Goal: Transaction & Acquisition: Book appointment/travel/reservation

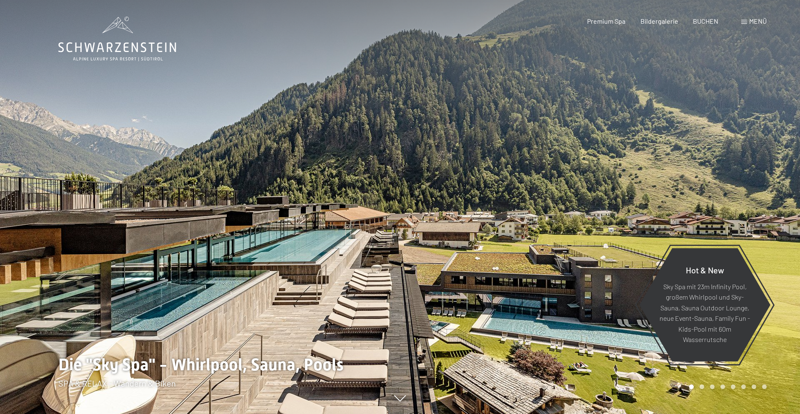
click at [478, 108] on div at bounding box center [600, 207] width 400 height 414
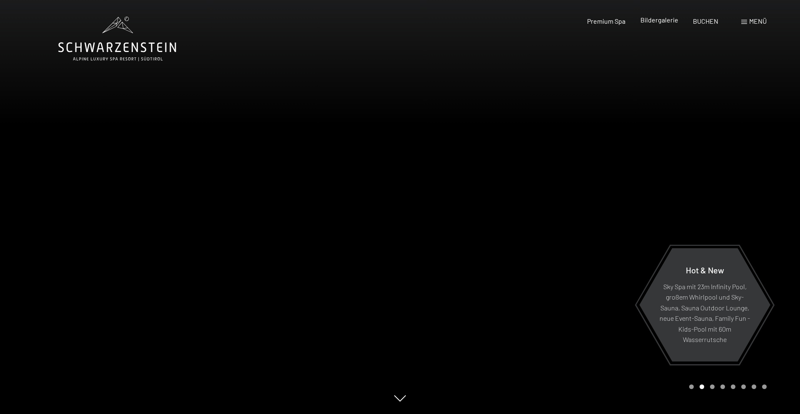
click at [665, 23] on span "Bildergalerie" at bounding box center [659, 20] width 38 height 8
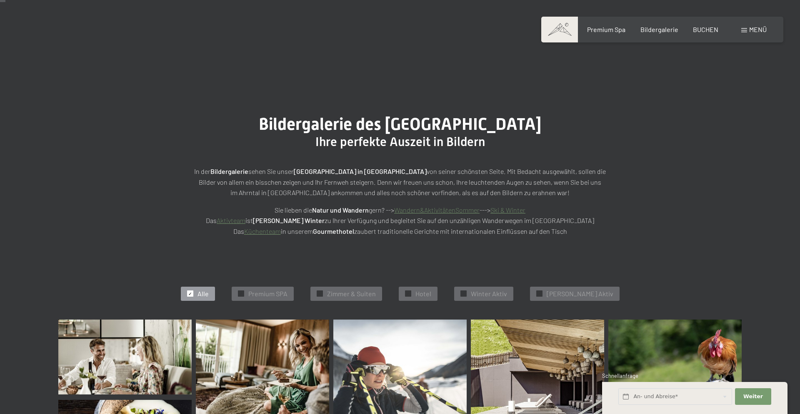
scroll to position [230, 0]
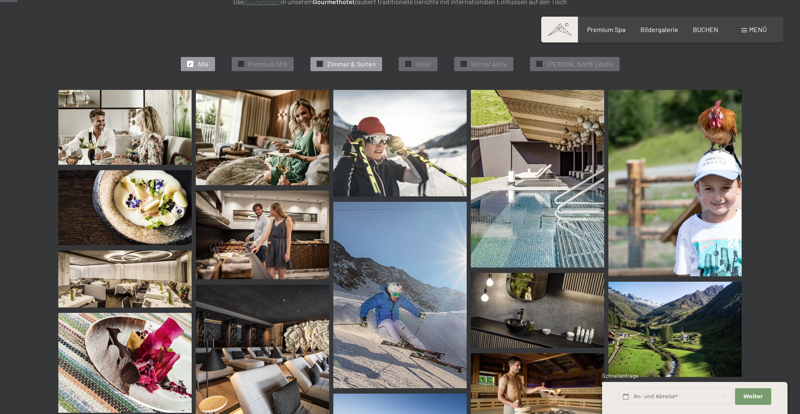
click at [362, 60] on span "Zimmer & Suiten" at bounding box center [351, 64] width 49 height 9
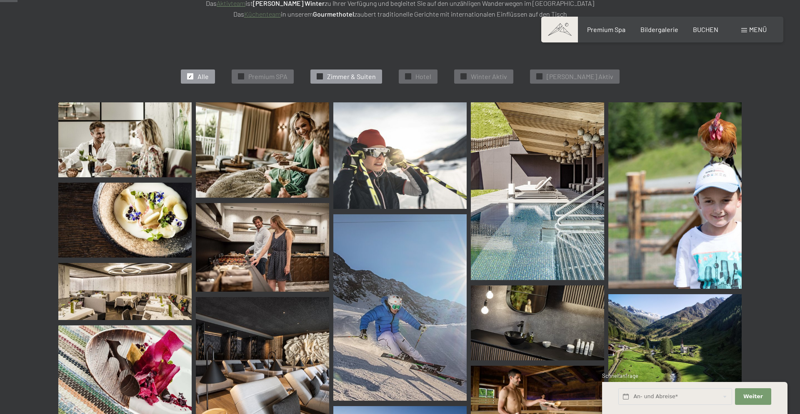
scroll to position [210, 0]
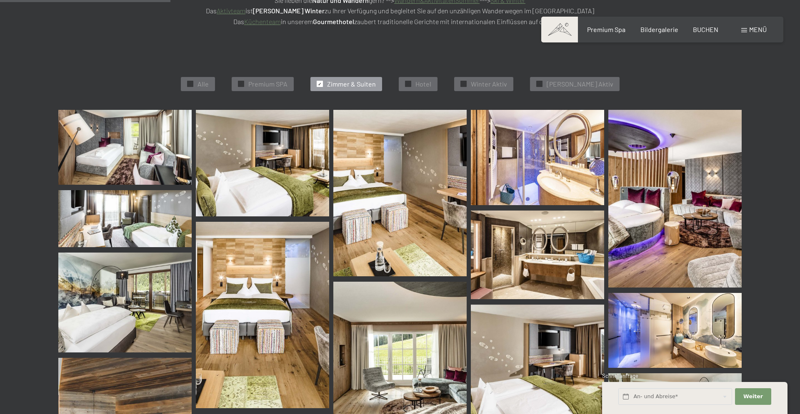
click at [130, 306] on img at bounding box center [124, 303] width 133 height 100
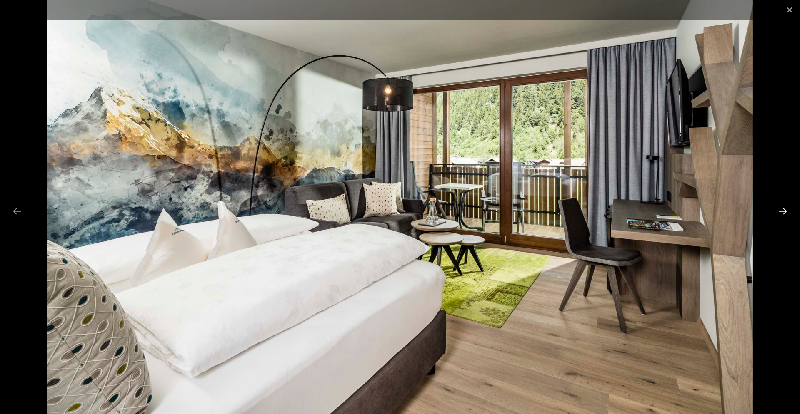
click at [783, 216] on button "Next slide" at bounding box center [782, 211] width 17 height 16
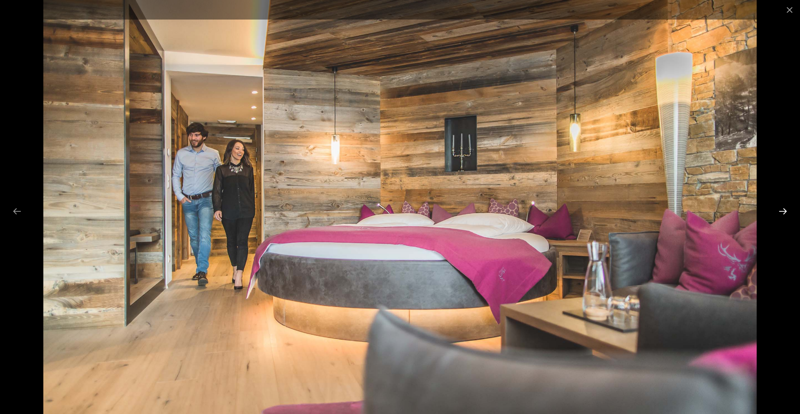
click at [783, 216] on button "Next slide" at bounding box center [782, 211] width 17 height 16
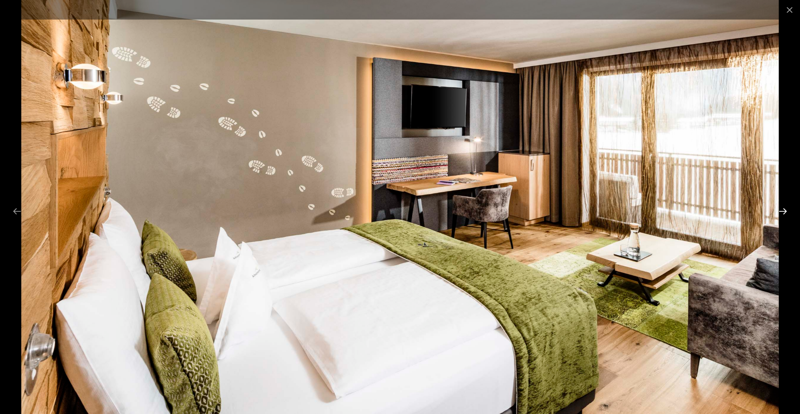
click at [783, 216] on button "Next slide" at bounding box center [782, 211] width 17 height 16
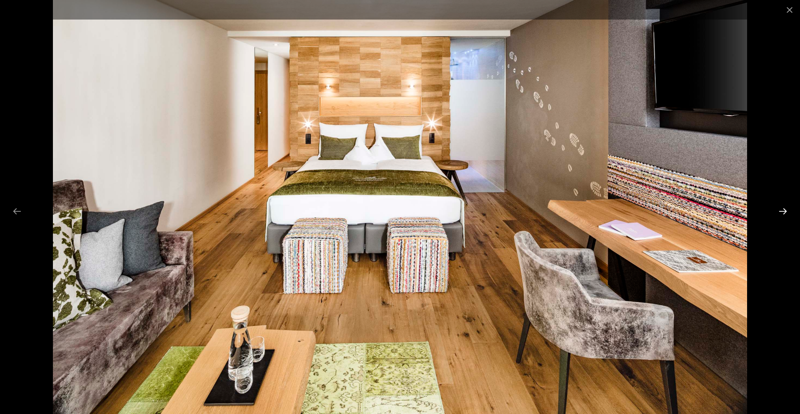
click at [783, 216] on button "Next slide" at bounding box center [782, 211] width 17 height 16
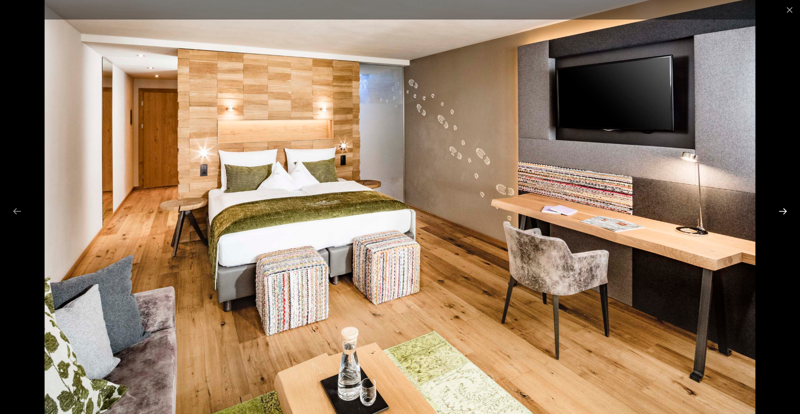
click at [783, 216] on button "Next slide" at bounding box center [782, 211] width 17 height 16
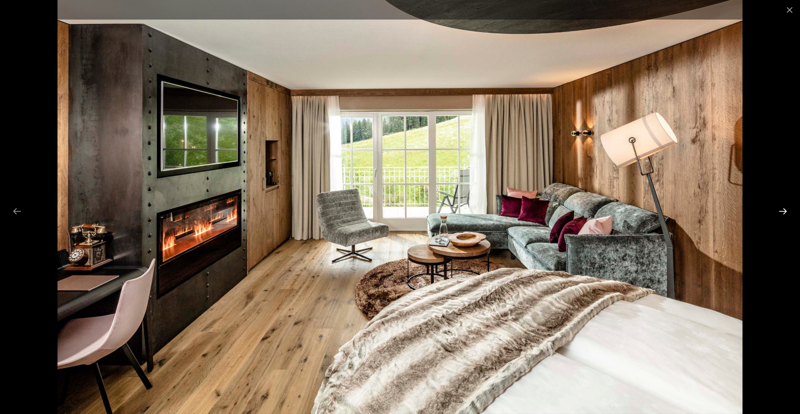
click at [783, 216] on button "Next slide" at bounding box center [782, 211] width 17 height 16
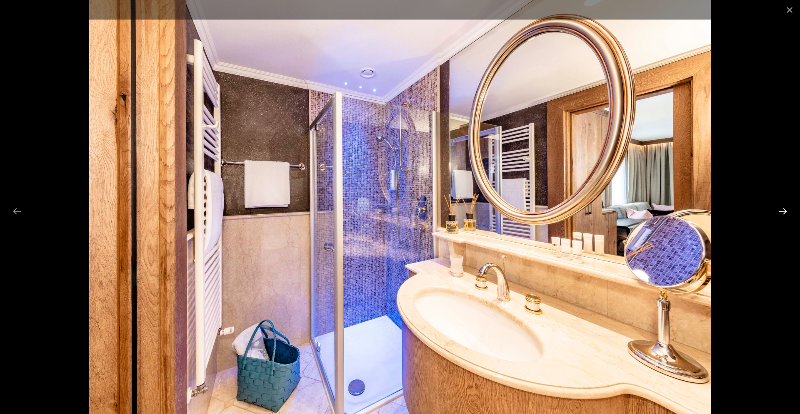
click at [783, 216] on button "Next slide" at bounding box center [782, 211] width 17 height 16
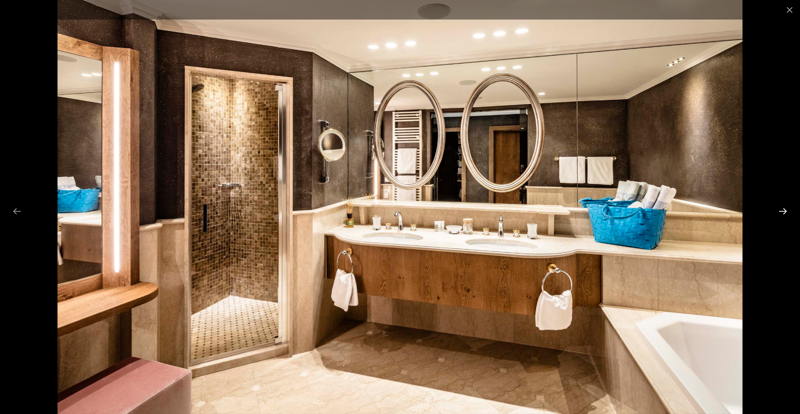
click at [783, 216] on button "Next slide" at bounding box center [782, 211] width 17 height 16
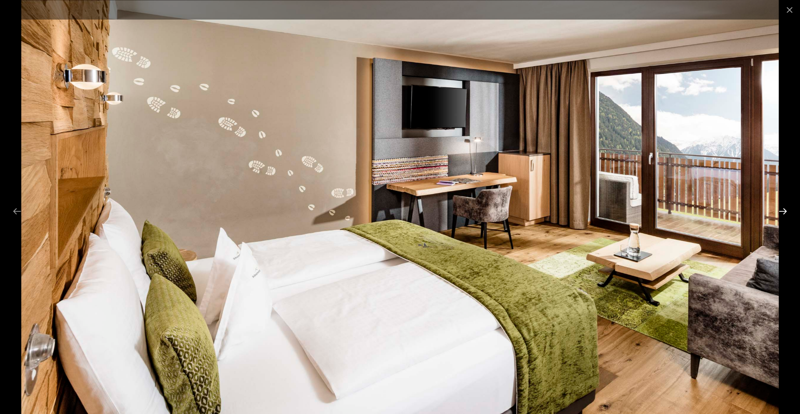
click at [783, 216] on button "Next slide" at bounding box center [782, 211] width 17 height 16
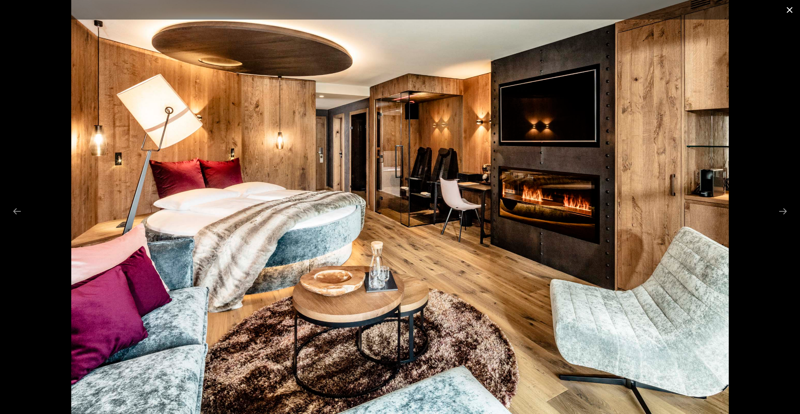
drag, startPoint x: 787, startPoint y: 12, endPoint x: 787, endPoint y: 18, distance: 5.8
click at [787, 14] on button "Close gallery" at bounding box center [789, 10] width 21 height 20
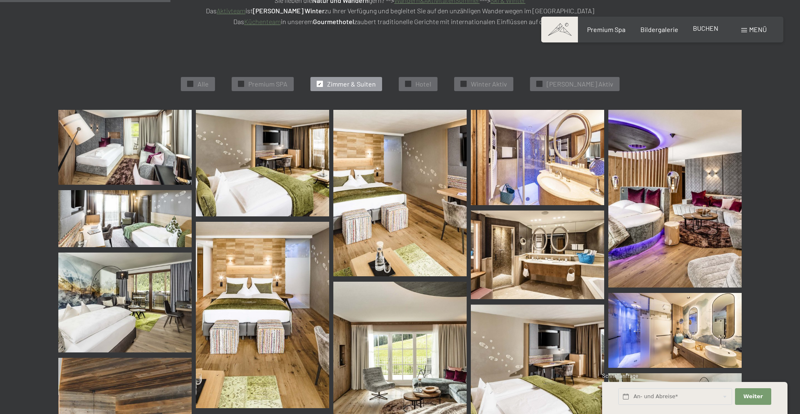
click at [711, 28] on span "BUCHEN" at bounding box center [705, 28] width 25 height 8
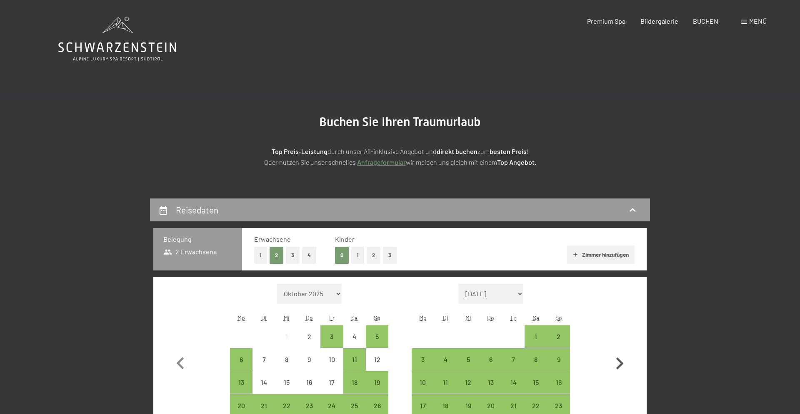
click at [623, 357] on icon "button" at bounding box center [619, 364] width 24 height 24
select select "2025-11-01"
select select "2025-12-01"
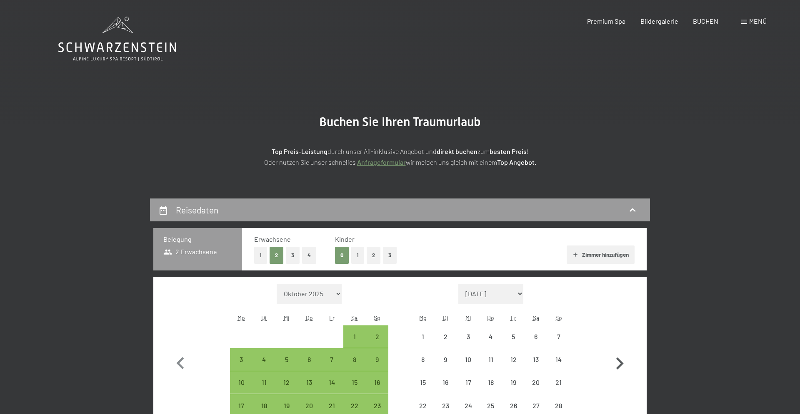
click at [623, 357] on icon "button" at bounding box center [619, 364] width 24 height 24
select select "2025-12-01"
select select "2026-01-01"
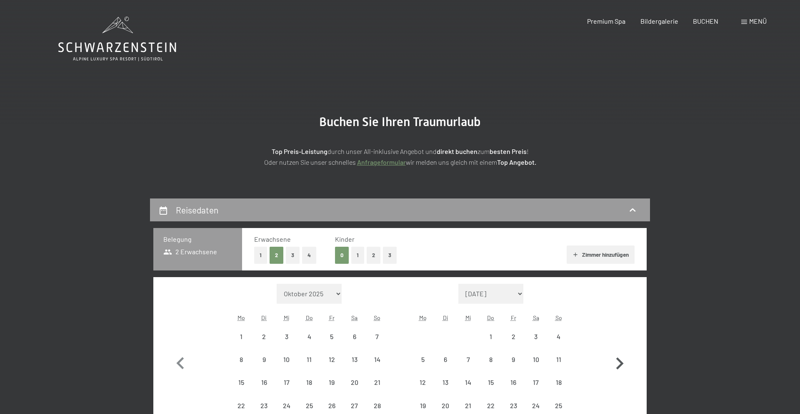
select select "2025-12-01"
select select "2026-01-01"
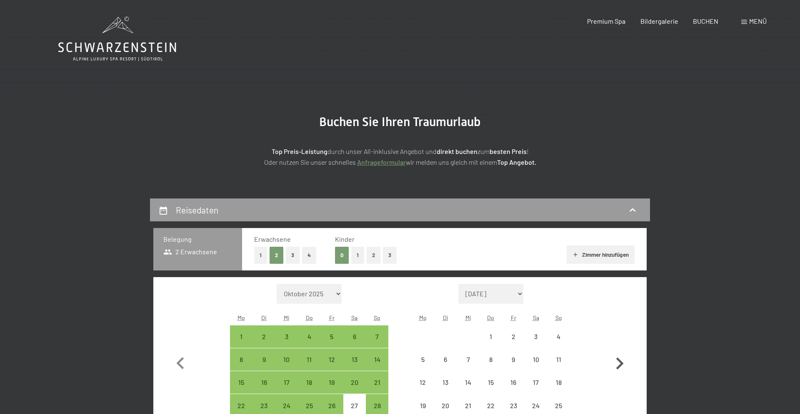
select select "2025-12-01"
select select "2026-01-01"
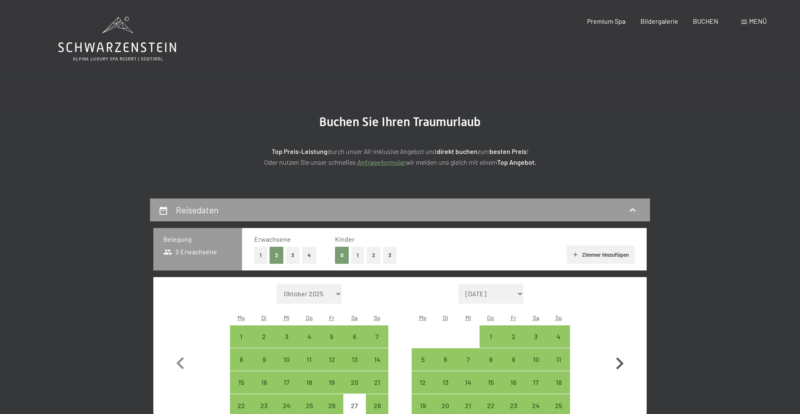
click at [623, 357] on icon "button" at bounding box center [619, 364] width 24 height 24
select select "2026-01-01"
select select "2026-02-01"
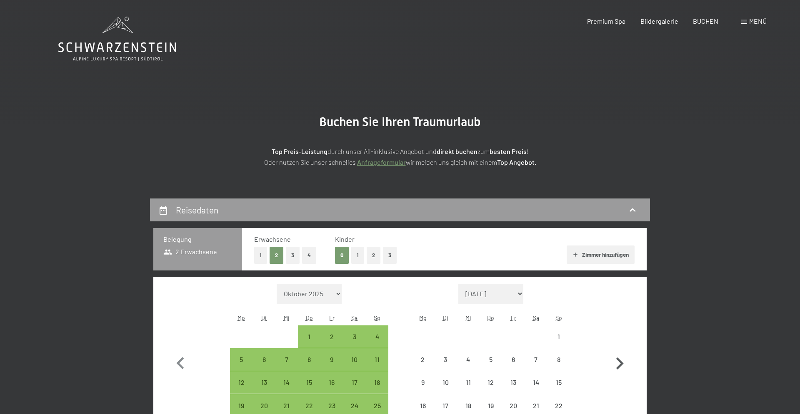
select select "2026-01-01"
select select "2026-02-01"
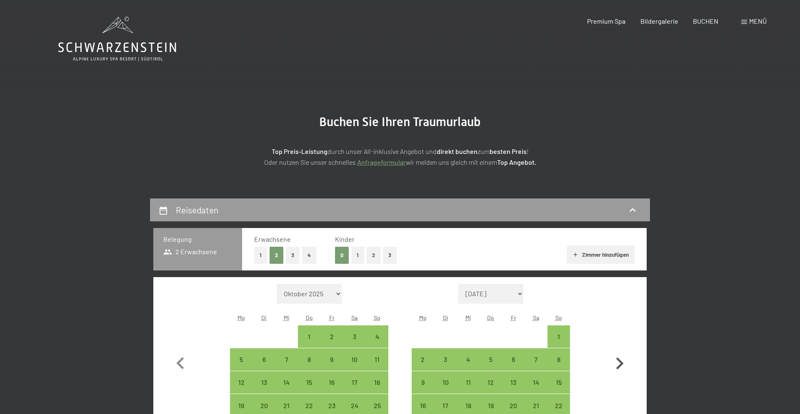
click at [623, 357] on icon "button" at bounding box center [619, 364] width 24 height 24
select select "2026-02-01"
select select "2026-03-01"
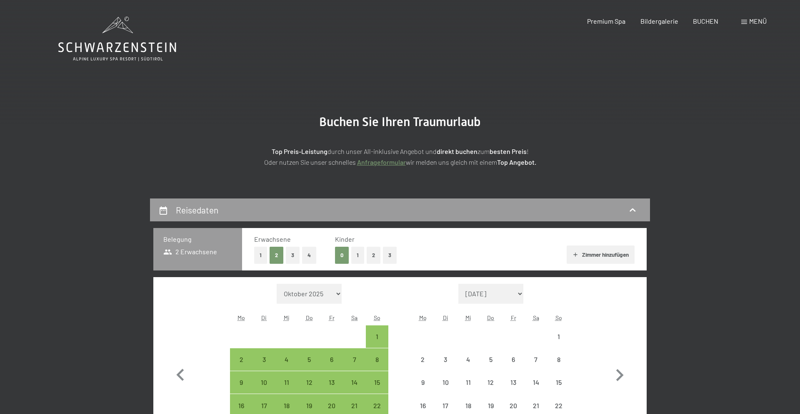
select select "2026-02-01"
select select "2026-03-01"
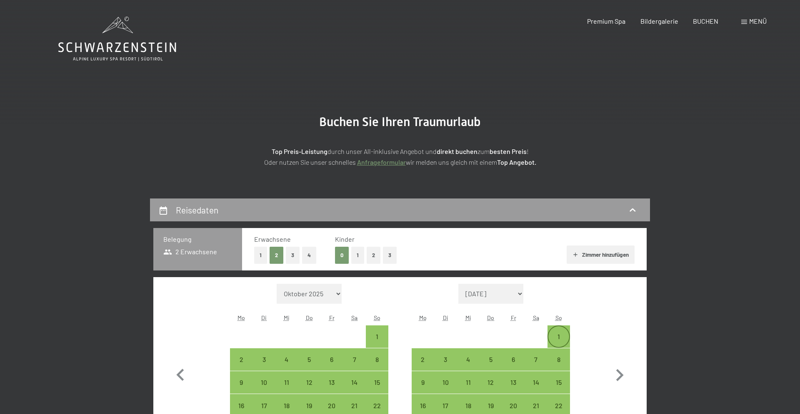
click at [562, 339] on div "1" at bounding box center [558, 344] width 21 height 21
select select "2026-02-01"
select select "2026-03-01"
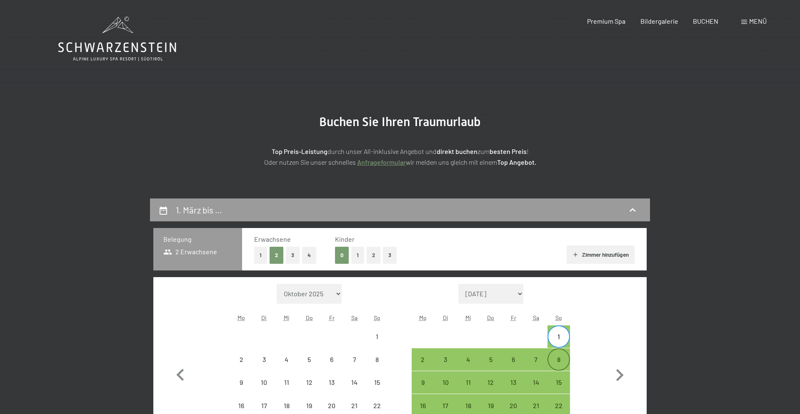
click at [565, 360] on div "8" at bounding box center [558, 367] width 21 height 21
select select "2026-02-01"
select select "2026-03-01"
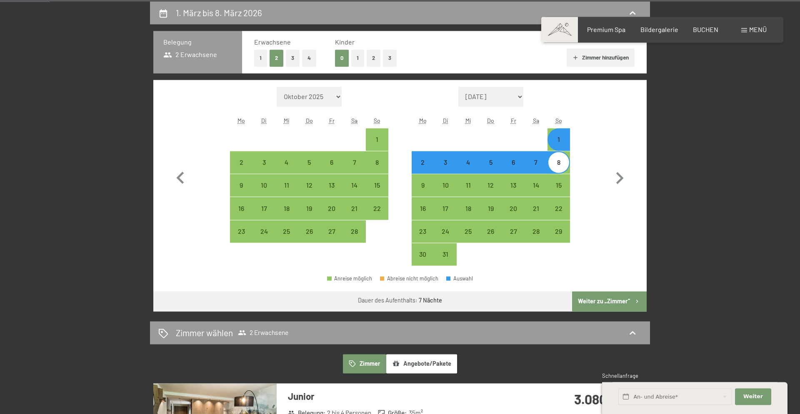
scroll to position [230, 0]
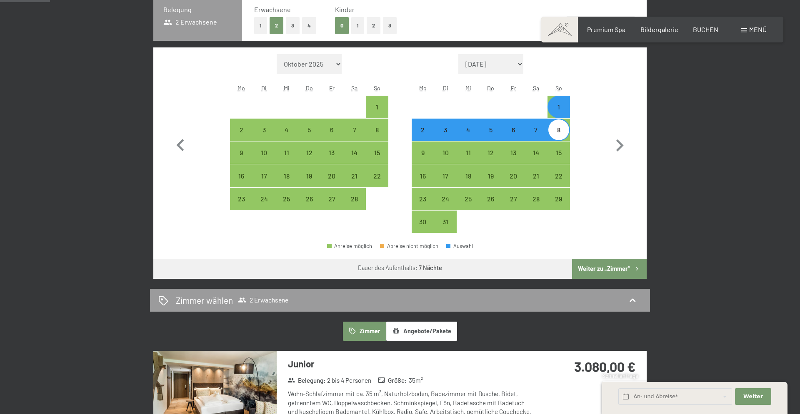
click at [620, 265] on button "Weiter zu „Zimmer“" at bounding box center [609, 269] width 75 height 20
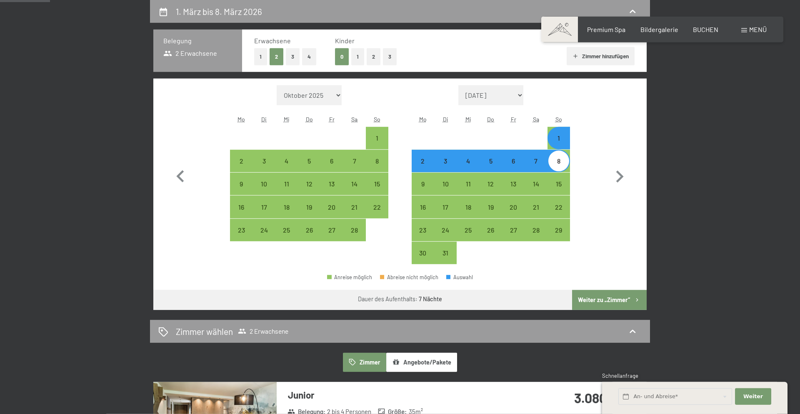
select select "2026-02-01"
select select "2026-03-01"
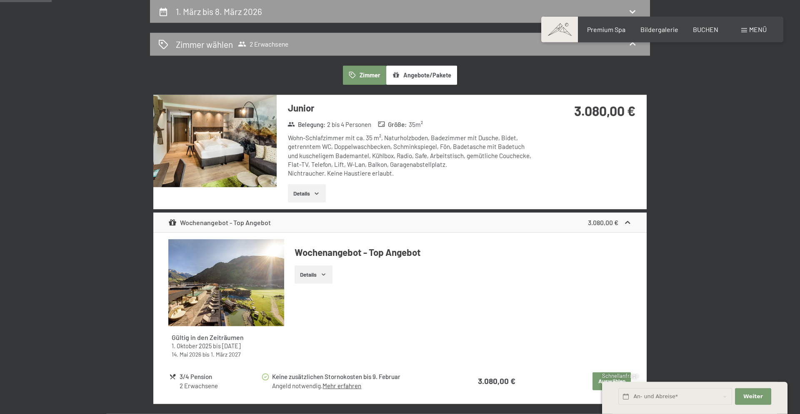
scroll to position [429, 0]
